Goal: Information Seeking & Learning: Learn about a topic

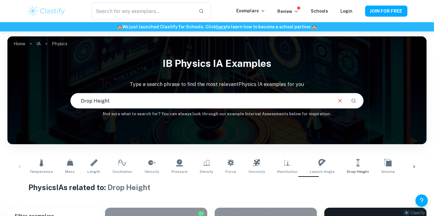
scroll to position [47, 0]
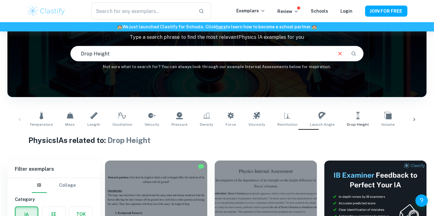
click at [16, 116] on div "Temperature Mass Length Oscillation Velocity Pressure Density Force Viscosity R…" at bounding box center [216, 120] width 409 height 20
click at [19, 118] on div "Temperature Mass Length Oscillation Velocity Pressure Density Force Viscosity R…" at bounding box center [216, 120] width 409 height 20
click at [411, 120] on icon at bounding box center [414, 120] width 6 height 6
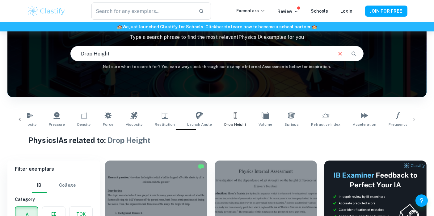
click at [411, 120] on div "Temperature Mass Length Oscillation Velocity Pressure Density Force Viscosity R…" at bounding box center [216, 120] width 409 height 20
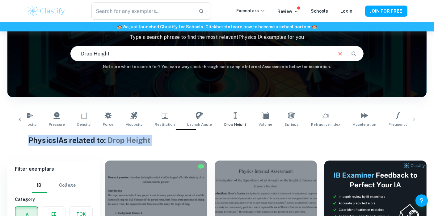
click at [411, 120] on div "Temperature Mass Length Oscillation Velocity Pressure Density Force Viscosity R…" at bounding box center [216, 120] width 409 height 20
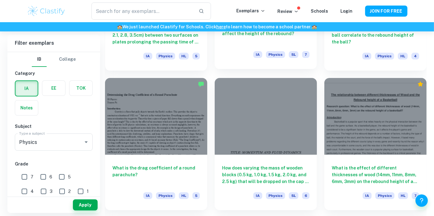
scroll to position [2086, 0]
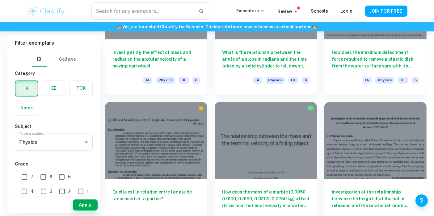
scroll to position [1502, 0]
drag, startPoint x: 240, startPoint y: 128, endPoint x: 211, endPoint y: 92, distance: 46.3
click at [211, 95] on div "How does the mass of a marble (0.0050, 0.0100, 0.0150, 0.0200, 0.0250 kg) affec…" at bounding box center [262, 165] width 110 height 140
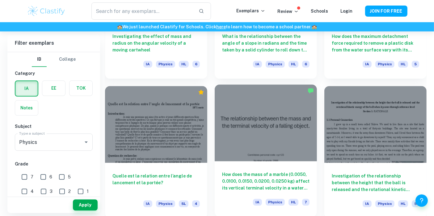
scroll to position [1519, 0]
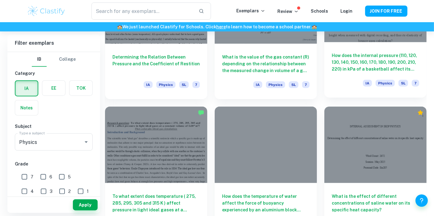
scroll to position [689, 0]
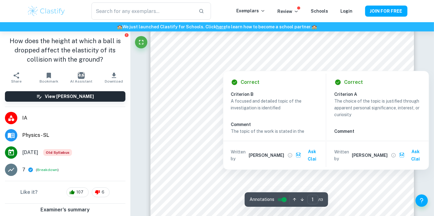
scroll to position [63, 0]
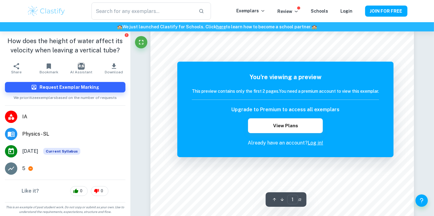
scroll to position [13, 0]
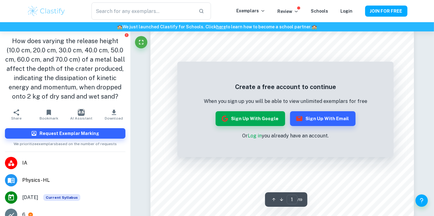
scroll to position [119, 0]
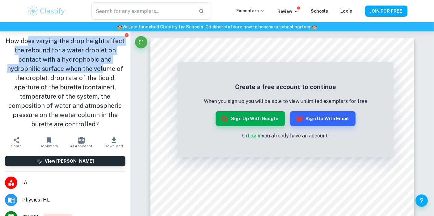
drag, startPoint x: 23, startPoint y: 43, endPoint x: 77, endPoint y: 52, distance: 54.8
click at [77, 52] on h1 "How does varying the drop height affect the rebound for a water droplet on cont…" at bounding box center [65, 82] width 120 height 93
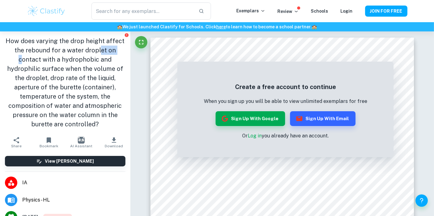
drag, startPoint x: 40, startPoint y: 47, endPoint x: 54, endPoint y: 48, distance: 13.3
click at [54, 48] on h1 "How does varying the drop height affect the rebound for a water droplet on cont…" at bounding box center [65, 82] width 120 height 93
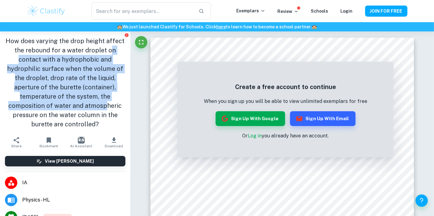
drag, startPoint x: 50, startPoint y: 46, endPoint x: 81, endPoint y: 76, distance: 42.8
click at [81, 76] on h1 "How does varying the drop height affect the rebound for a water droplet on cont…" at bounding box center [65, 82] width 120 height 93
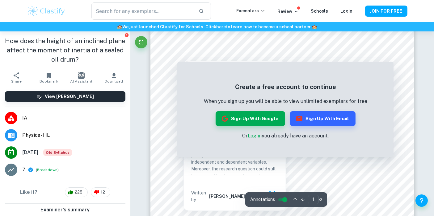
scroll to position [43, 0]
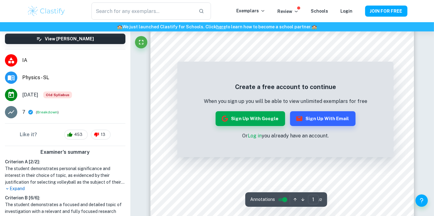
scroll to position [40, 0]
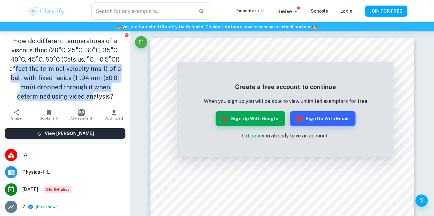
drag, startPoint x: 40, startPoint y: 54, endPoint x: 100, endPoint y: 69, distance: 62.8
click at [100, 69] on h1 "How do different temperatures of a viscous fluid (20°C, 25°C, 30°C, 35°C, 40°C,…" at bounding box center [65, 68] width 120 height 65
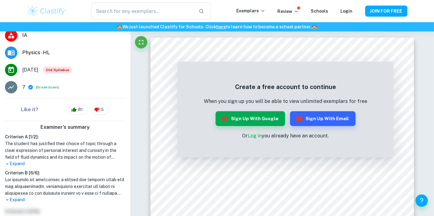
scroll to position [119, 0]
click at [13, 162] on p "Expand" at bounding box center [65, 165] width 120 height 6
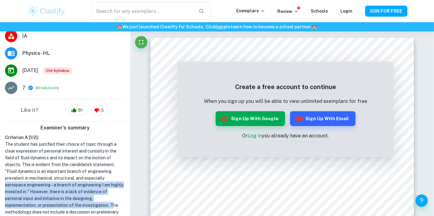
drag, startPoint x: 62, startPoint y: 132, endPoint x: 57, endPoint y: 145, distance: 14.8
click at [57, 145] on h1 "The student has justified their choice of topic through a clear expression of p…" at bounding box center [65, 188] width 120 height 95
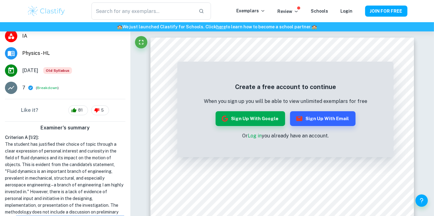
drag, startPoint x: 52, startPoint y: 150, endPoint x: 65, endPoint y: 153, distance: 13.6
click at [65, 153] on h1 "The student has justified their choice of topic through a clear expression of p…" at bounding box center [65, 188] width 120 height 95
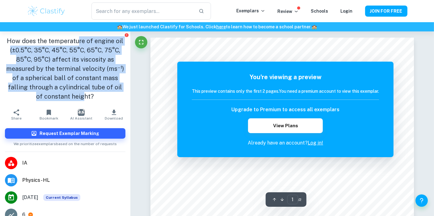
drag, startPoint x: 64, startPoint y: 40, endPoint x: 99, endPoint y: 66, distance: 43.0
click at [99, 66] on h1 "How does the temperature of engine oil (±0.5°C, 35°C, 45°C, 55°C, 65°C, 75°C, 8…" at bounding box center [65, 68] width 120 height 65
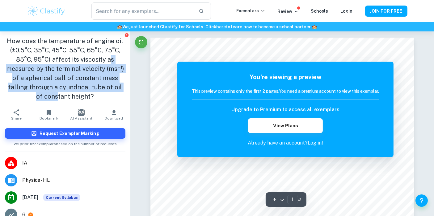
drag, startPoint x: 28, startPoint y: 53, endPoint x: 80, endPoint y: 68, distance: 53.6
click at [80, 68] on h1 "How does the temperature of engine oil (±0.5°C, 35°C, 45°C, 55°C, 65°C, 75°C, 8…" at bounding box center [65, 68] width 120 height 65
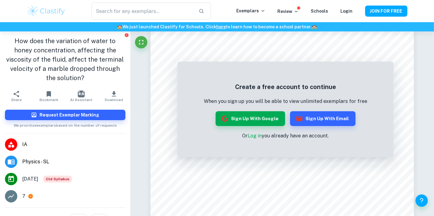
scroll to position [38, 0]
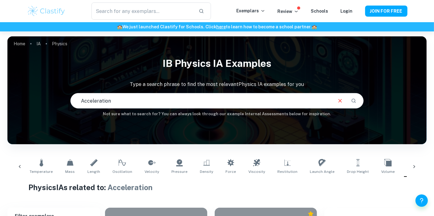
scroll to position [0, 19]
